Goal: Task Accomplishment & Management: Use online tool/utility

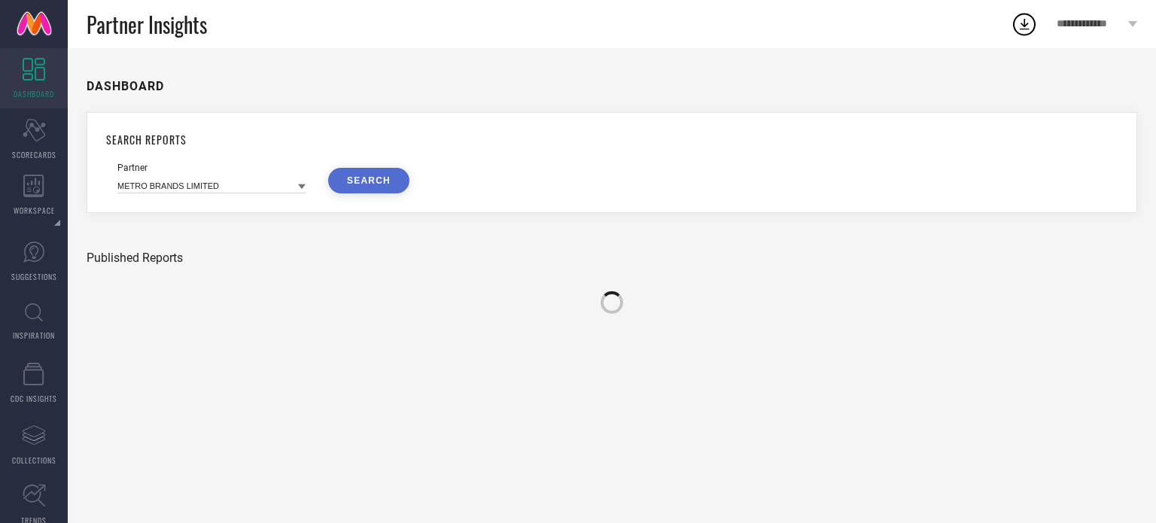
click at [32, 303] on icon at bounding box center [34, 312] width 18 height 19
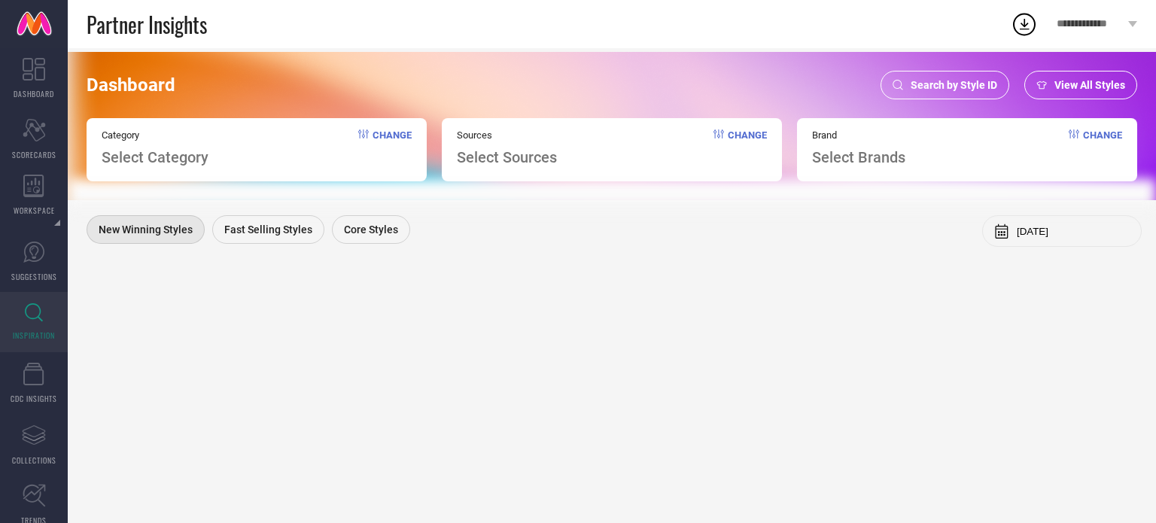
click at [941, 91] on span "Search by Style ID" at bounding box center [954, 85] width 87 height 12
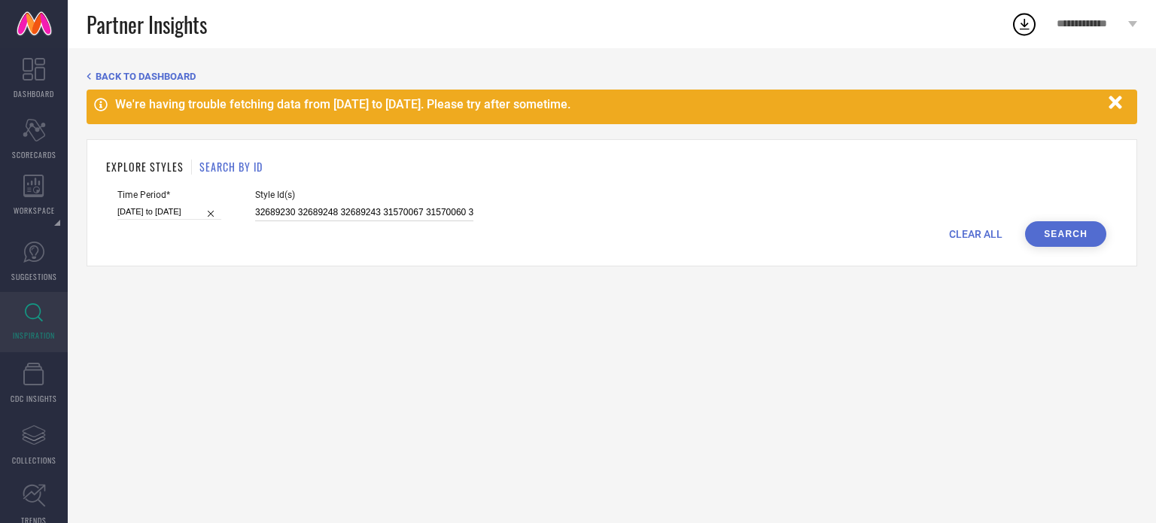
click at [312, 216] on input "32689230 32689248 32689243 31570067 31570060 31570141 31570064 31332327 3133236…" at bounding box center [364, 212] width 218 height 17
paste input "32689228 32689241 32689237 32689240 32689252 32689219 32689253 32689239 3268925…"
type input "32689228 32689241 32689237 32689240 32689252 32689219 32689253 32689239 3268925…"
select select "4"
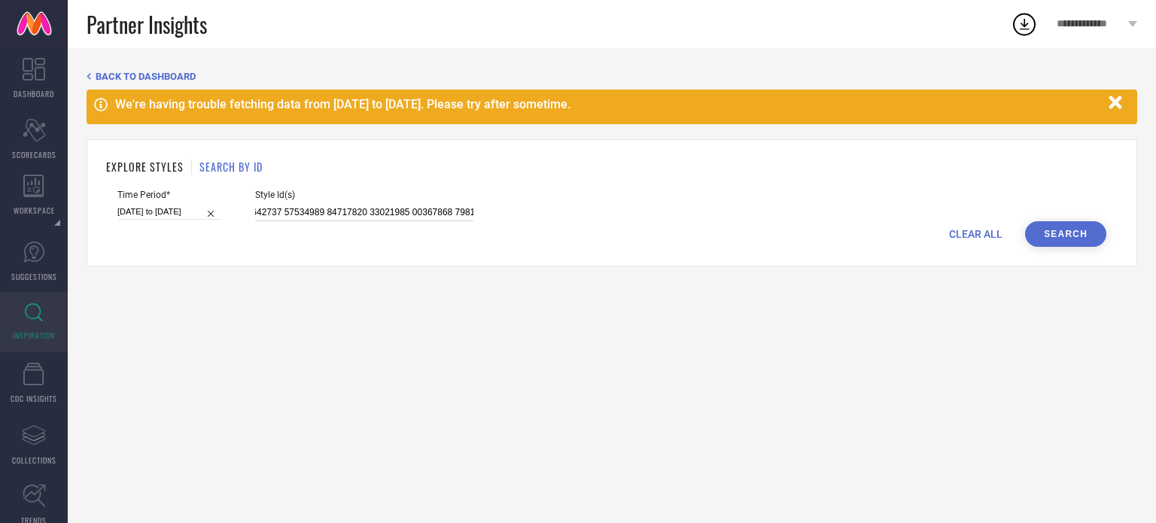
select select "2025"
select select "5"
select select "2025"
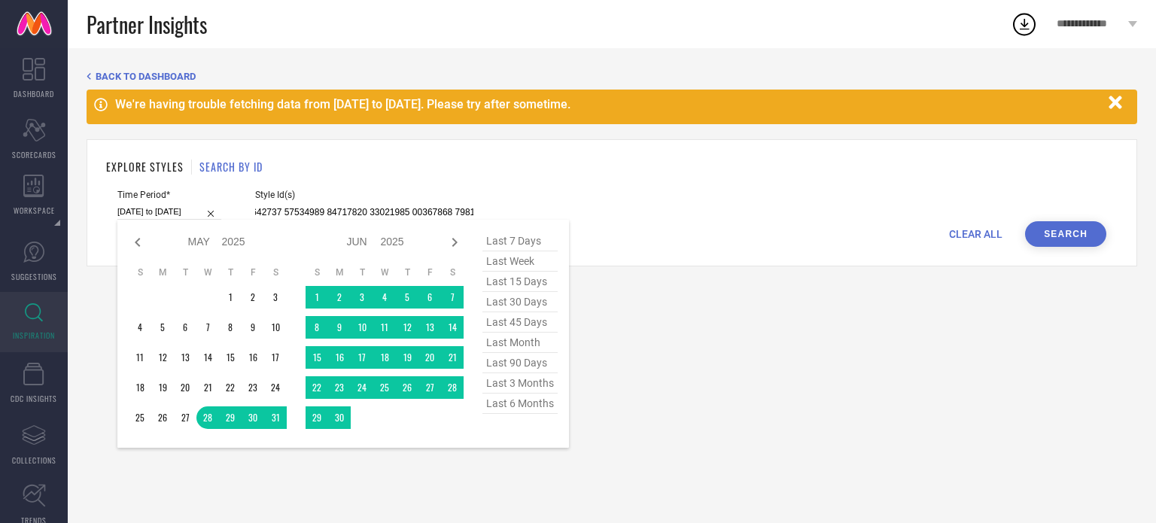
click at [178, 208] on input "[DATE] to [DATE]" at bounding box center [169, 212] width 104 height 16
type input "32689228 32689241 32689237 32689240 32689252 32689219 32689253 32689239 3268925…"
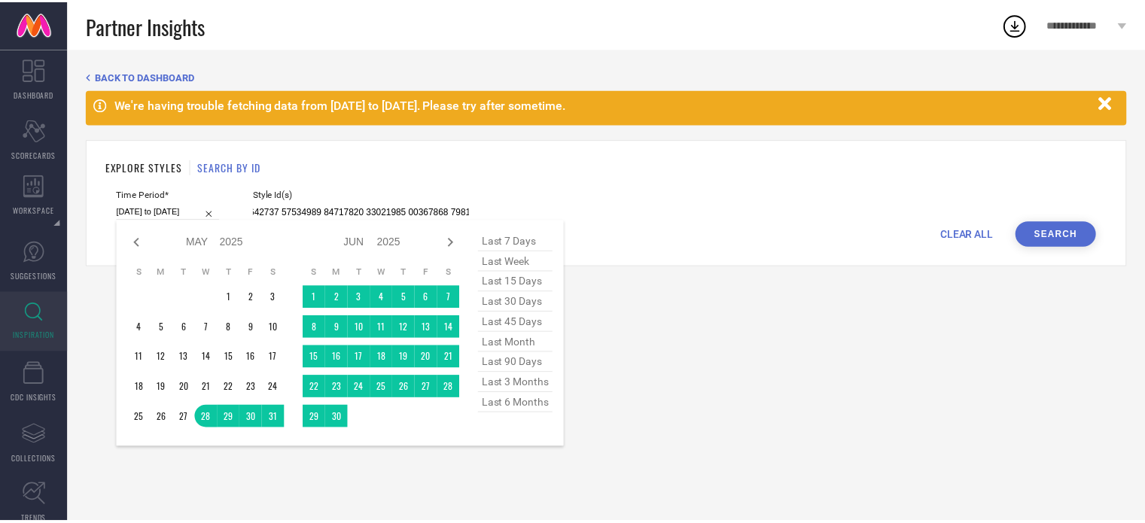
scroll to position [0, 0]
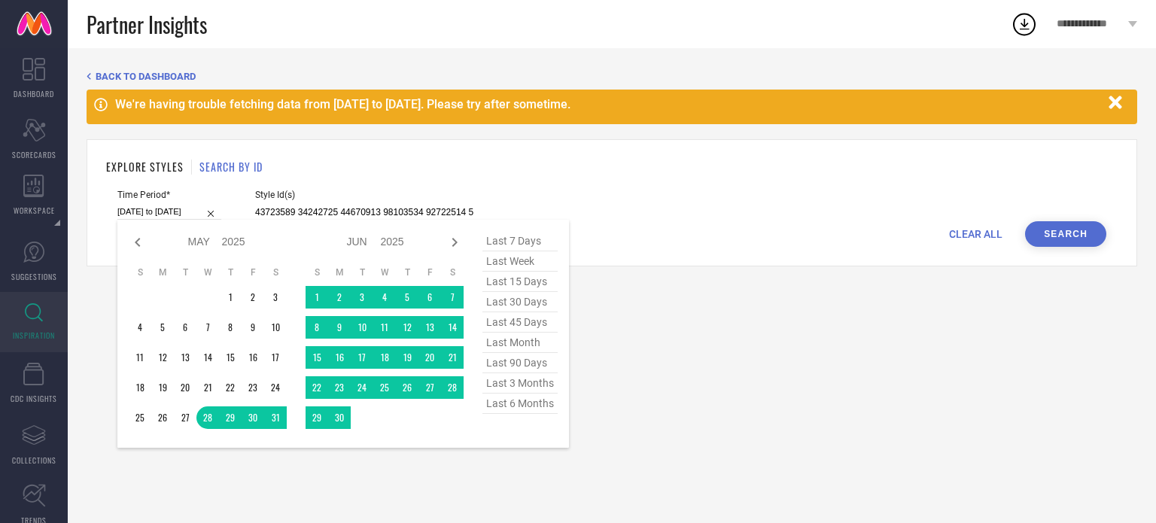
click at [530, 403] on span "last 6 months" at bounding box center [519, 404] width 75 height 20
type input "[DATE] to [DATE]"
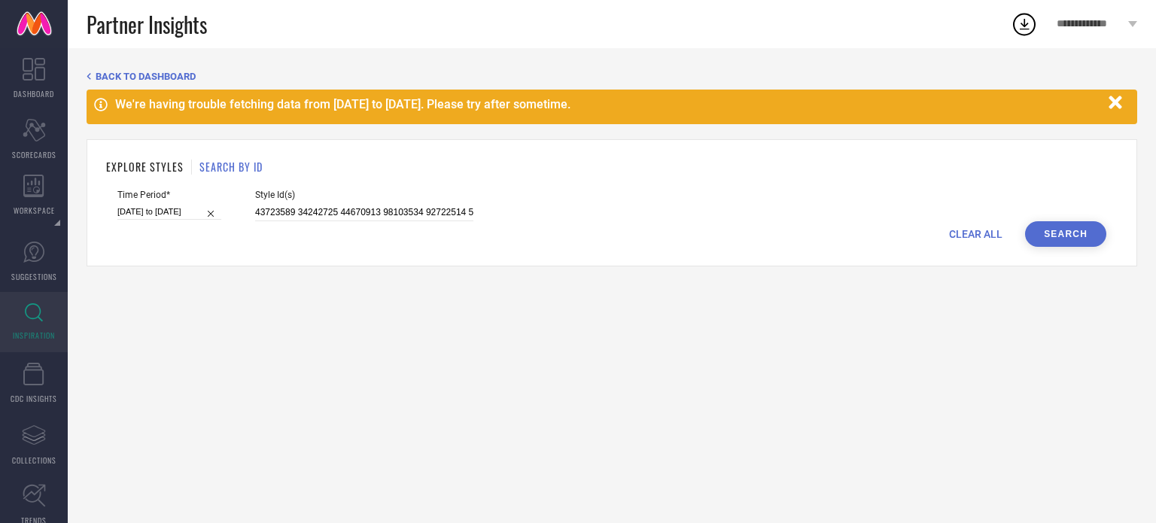
click at [1066, 235] on button "Search" at bounding box center [1065, 234] width 81 height 26
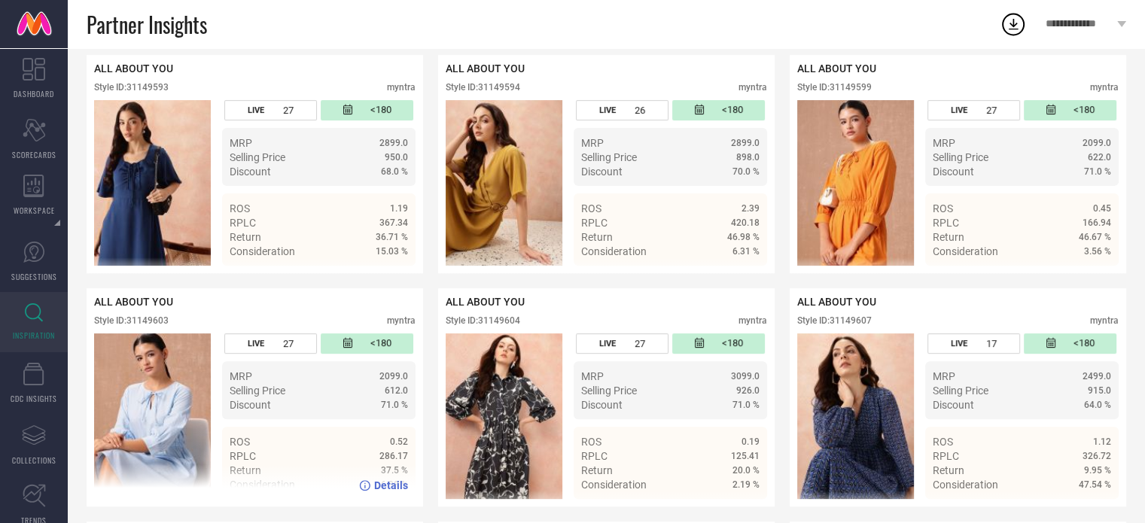
scroll to position [450, 0]
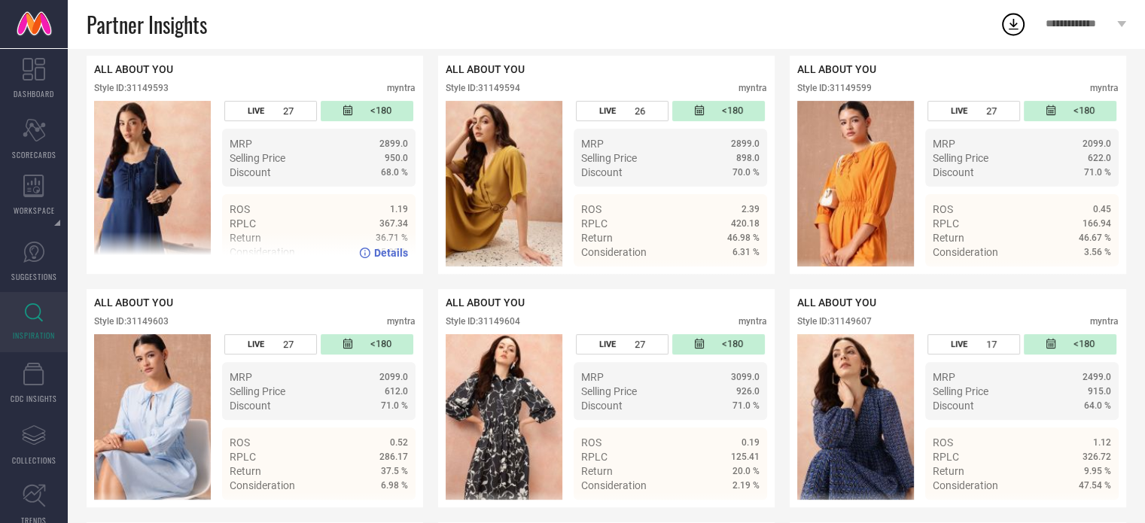
click at [160, 93] on div "Style ID: 31149593" at bounding box center [131, 88] width 75 height 11
copy div "31149593"
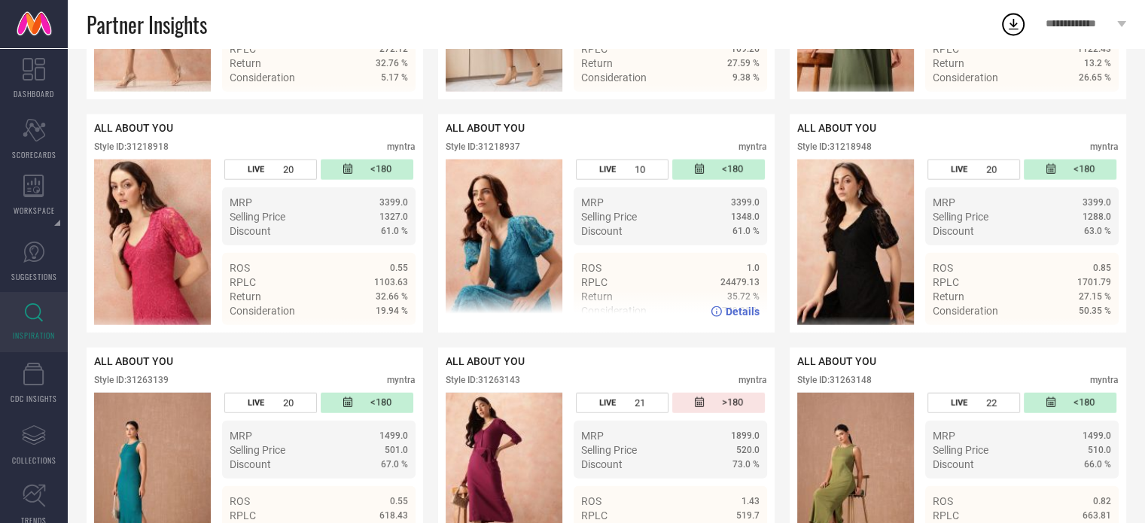
scroll to position [3657, 0]
click at [506, 152] on div "Style ID: 31218937" at bounding box center [483, 146] width 75 height 11
copy div "31218937"
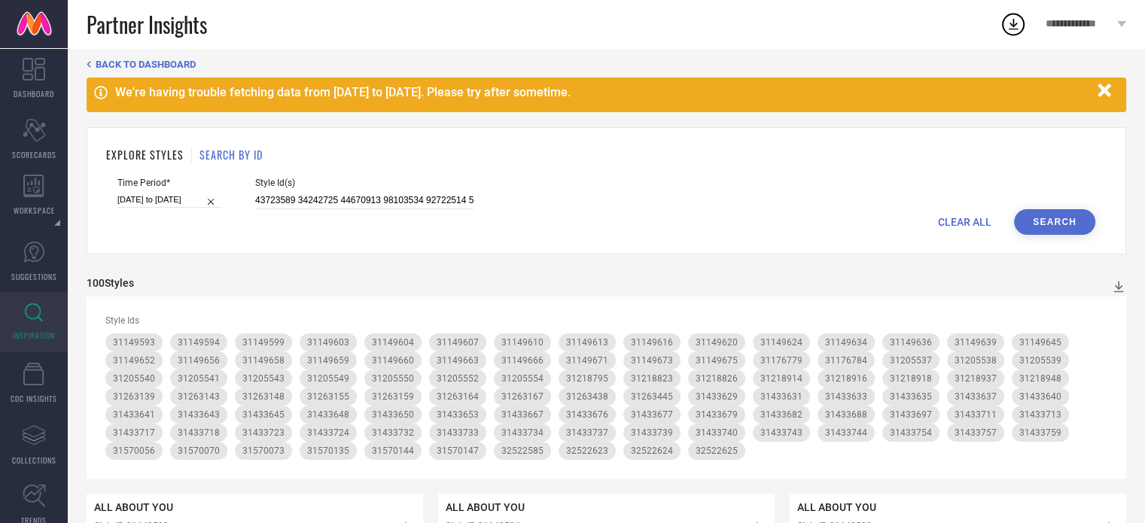
scroll to position [0, 0]
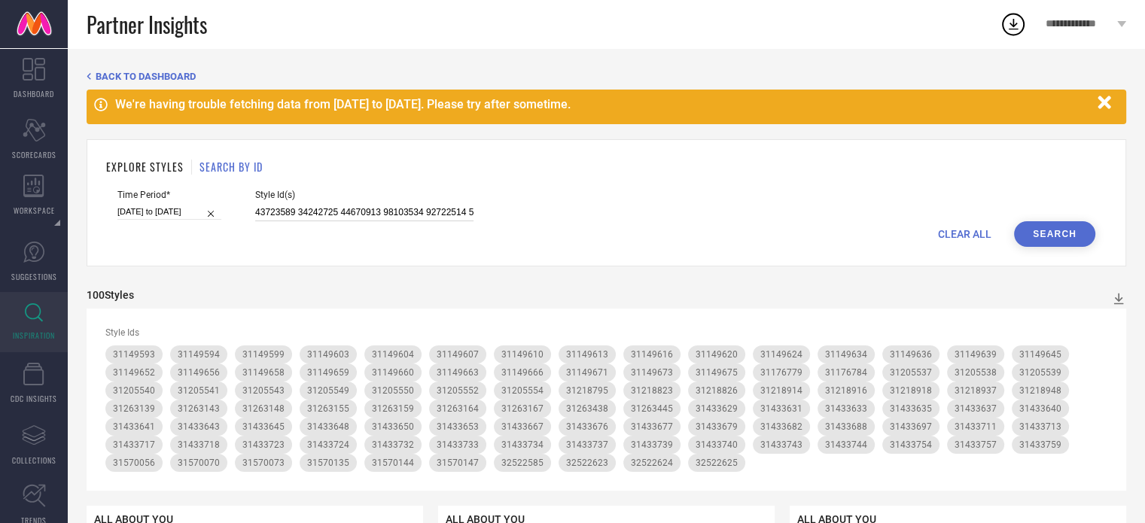
click at [302, 210] on input at bounding box center [364, 212] width 218 height 17
paste input "29450754 32998849 33882709 29450814 29294168 33634563 33740548 32985841 2929375…"
type input "29450754 32998849 33882709 29450814 29294168 33634563 33740548 32985841 2929375…"
select select "2"
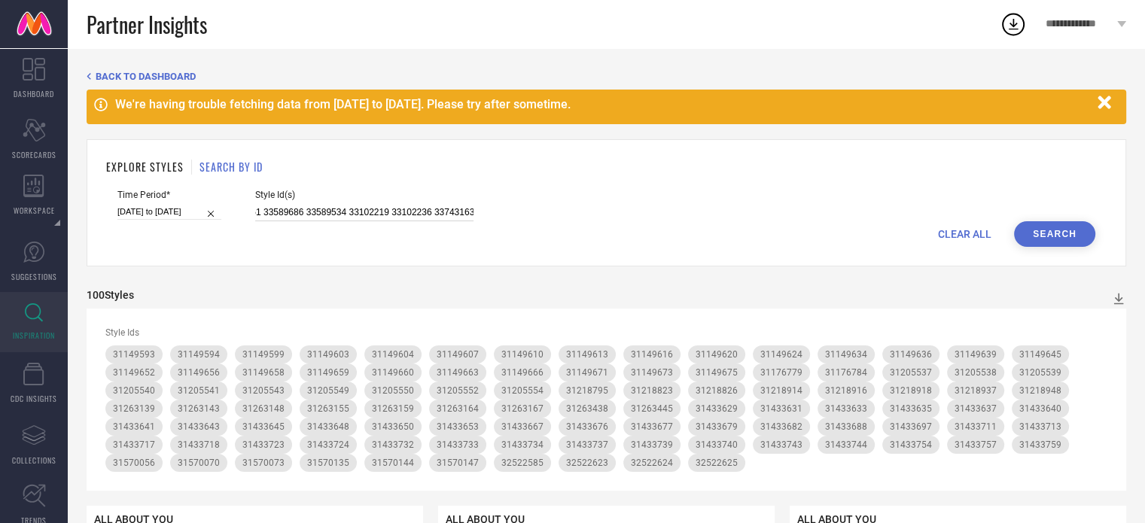
select select "2025"
select select "3"
select select "2025"
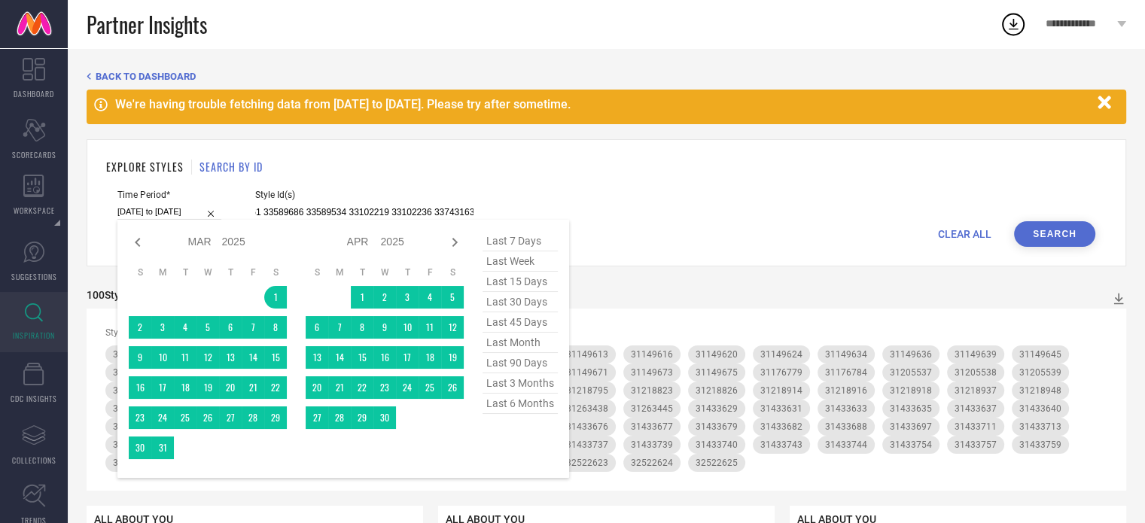
click at [157, 206] on input "[DATE] to [DATE]" at bounding box center [169, 212] width 104 height 16
type input "29450754 32998849 33882709 29450814 29294168 33634563 33740548 32985841 2929375…"
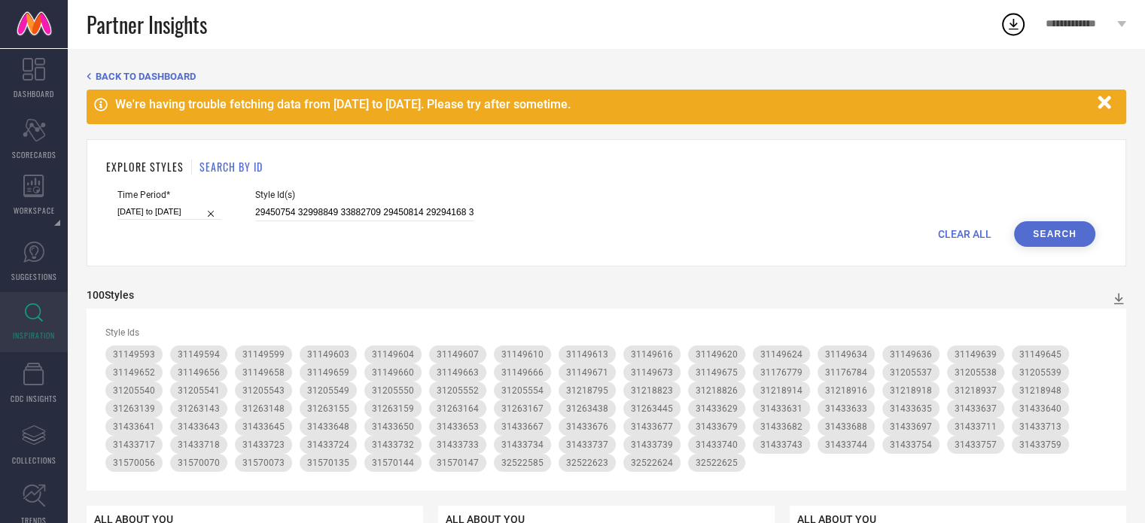
click at [1040, 232] on button "Search" at bounding box center [1054, 234] width 81 height 26
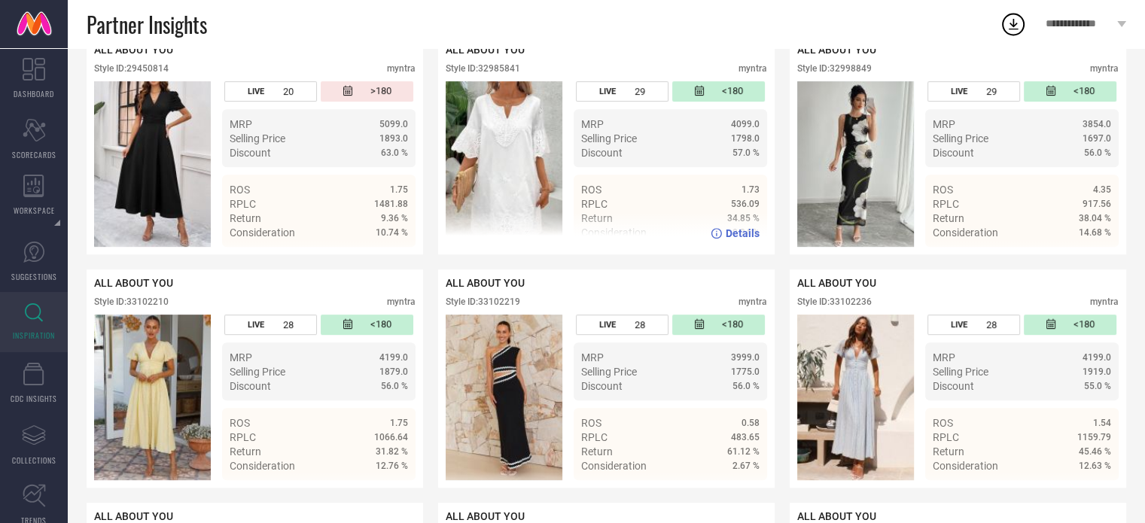
scroll to position [610, 0]
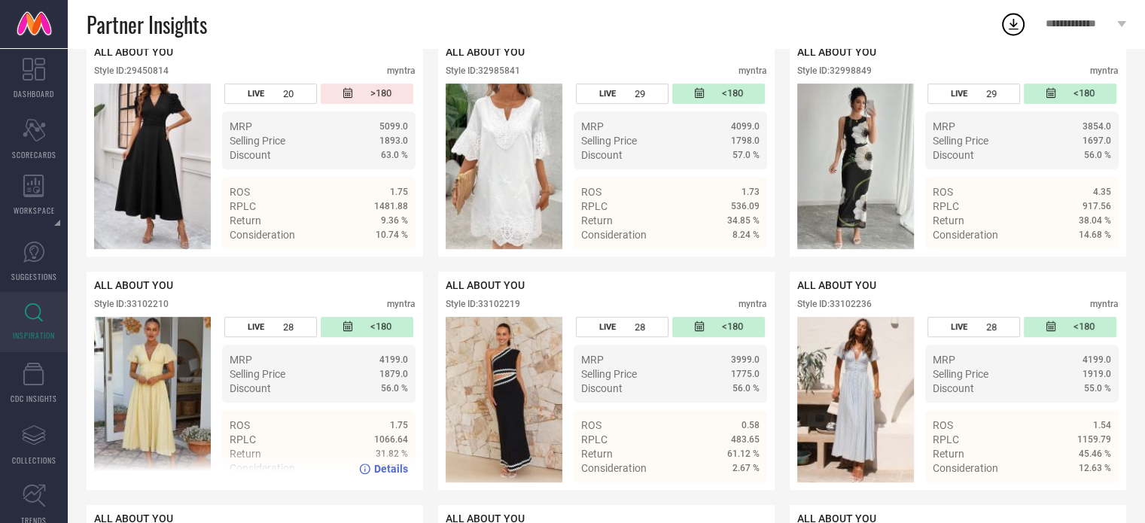
click at [151, 308] on div "Style ID: 33102210" at bounding box center [131, 304] width 75 height 11
copy div "33102210"
click at [151, 308] on div "Style ID: 33102210" at bounding box center [131, 304] width 75 height 11
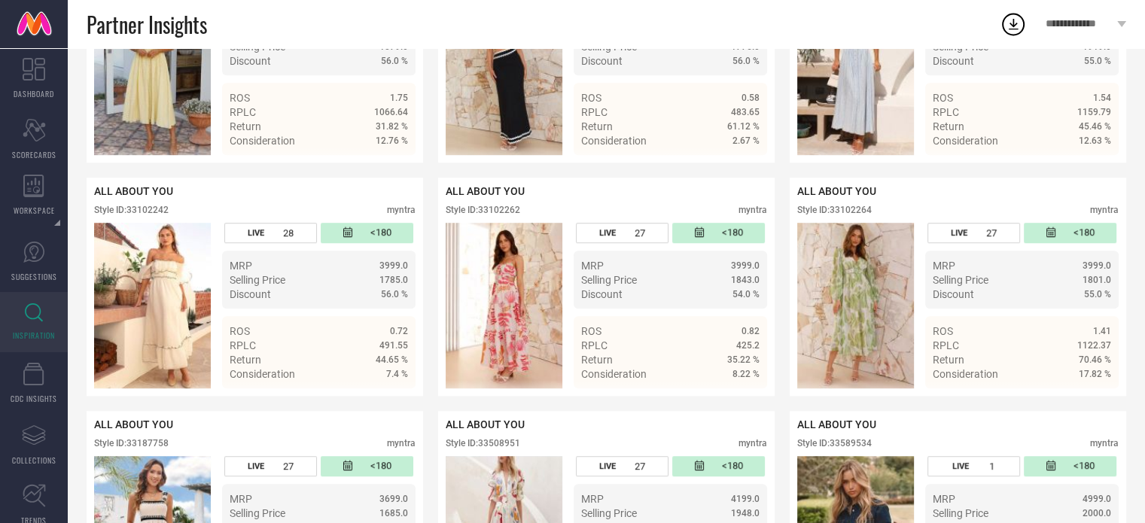
scroll to position [950, 0]
